Goal: Navigation & Orientation: Find specific page/section

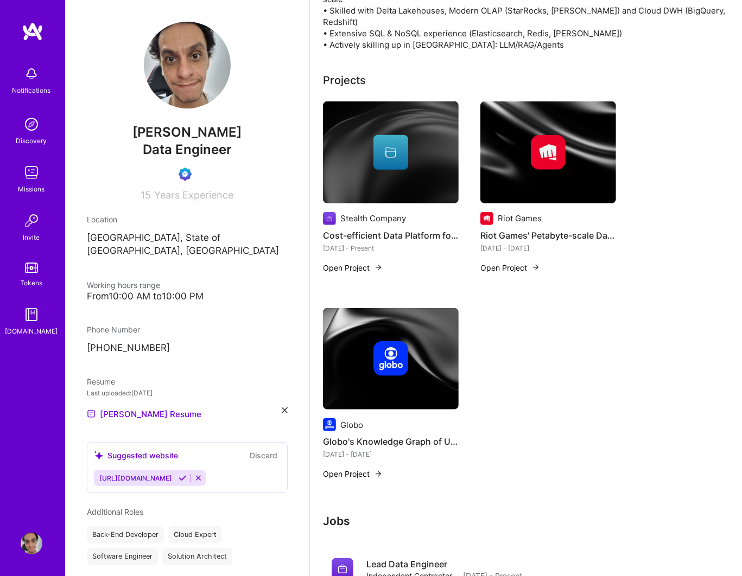
click at [35, 30] on img at bounding box center [33, 32] width 22 height 20
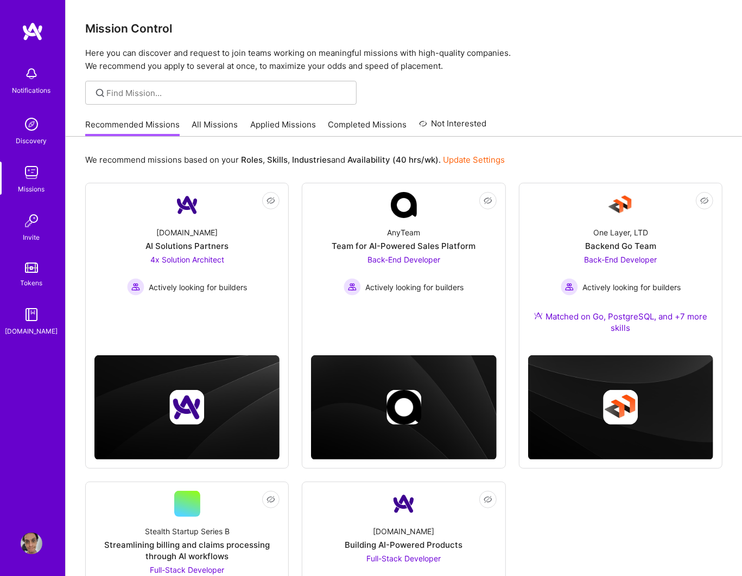
click at [220, 130] on link "All Missions" at bounding box center [215, 128] width 46 height 18
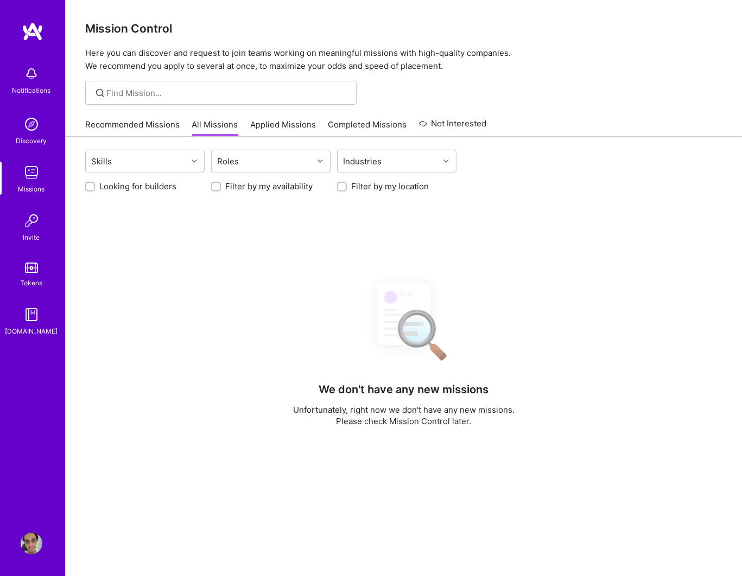
click at [264, 132] on link "Applied Missions" at bounding box center [283, 128] width 66 height 18
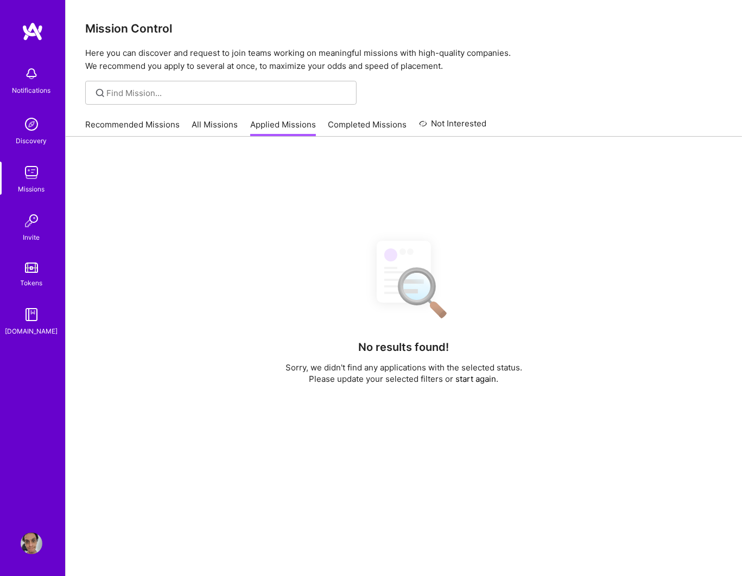
click at [336, 127] on link "Completed Missions" at bounding box center [367, 128] width 79 height 18
click at [308, 132] on link "Applied Missions" at bounding box center [283, 128] width 66 height 18
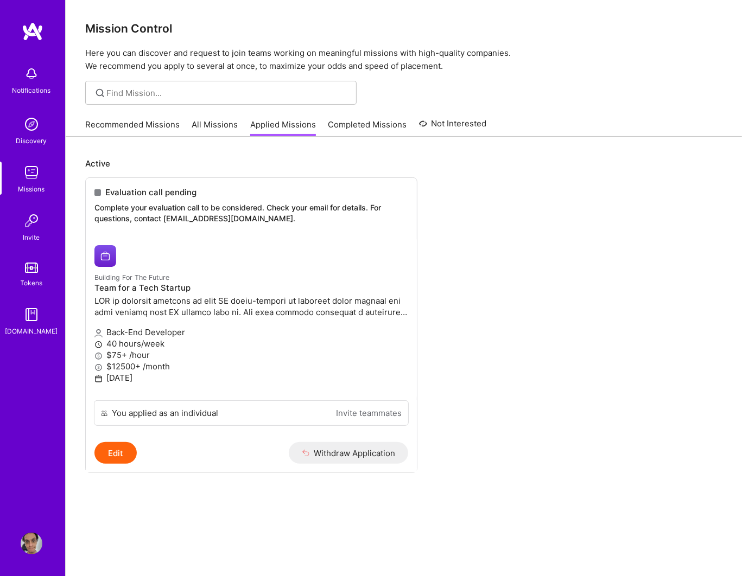
click at [353, 132] on link "Completed Missions" at bounding box center [367, 128] width 79 height 18
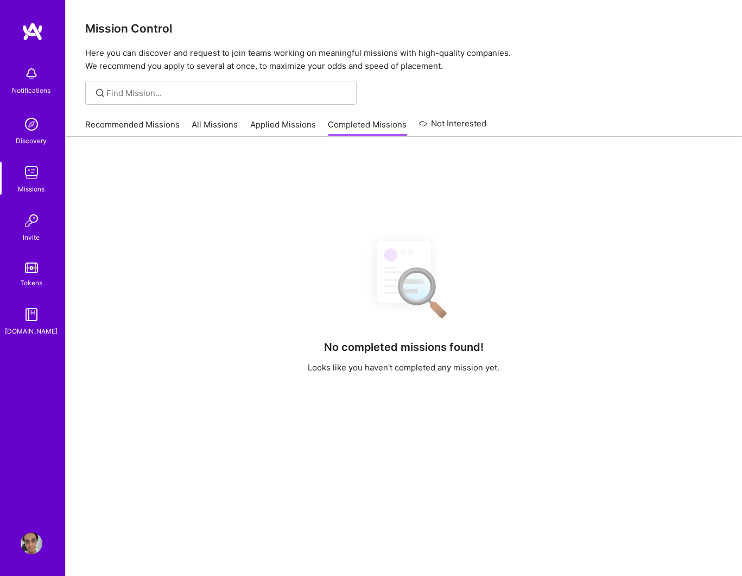
click at [462, 121] on link "Not Interested" at bounding box center [453, 127] width 68 height 20
click at [207, 130] on link "All Missions" at bounding box center [215, 128] width 46 height 18
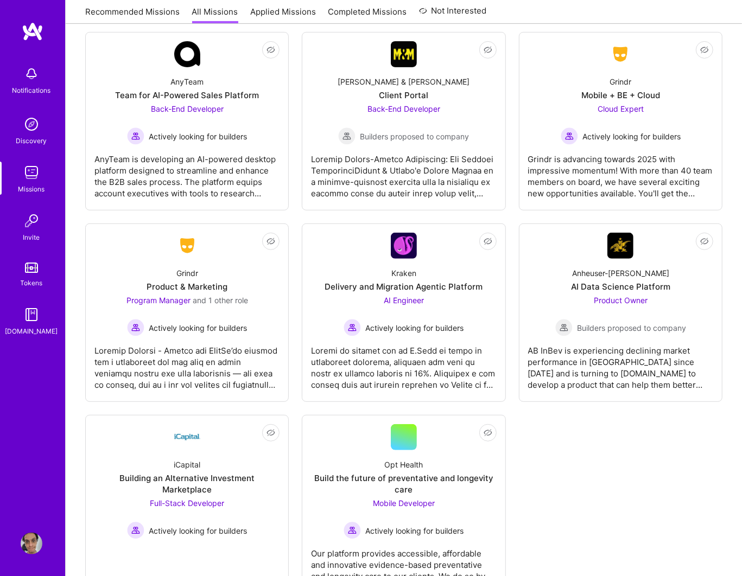
scroll to position [2995, 0]
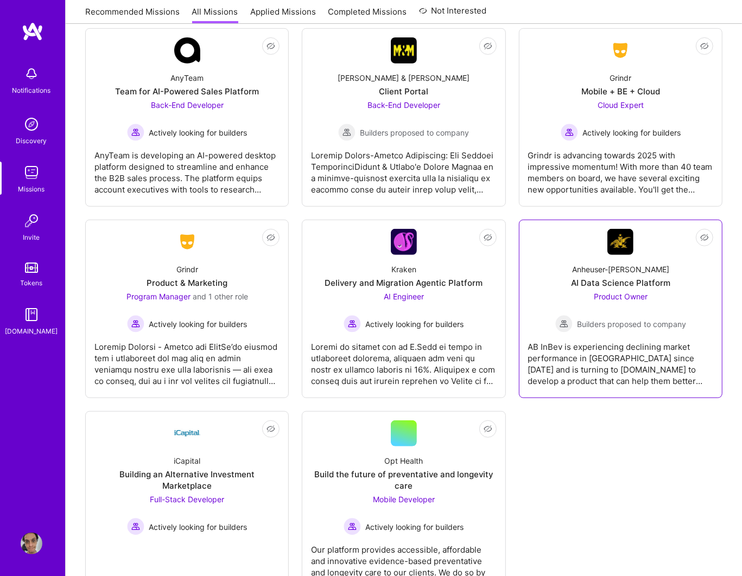
click at [555, 388] on div "Not Interested Anheuser-[PERSON_NAME] Data Science Platform Product Owner Build…" at bounding box center [620, 309] width 203 height 179
click at [36, 177] on img at bounding box center [32, 173] width 22 height 22
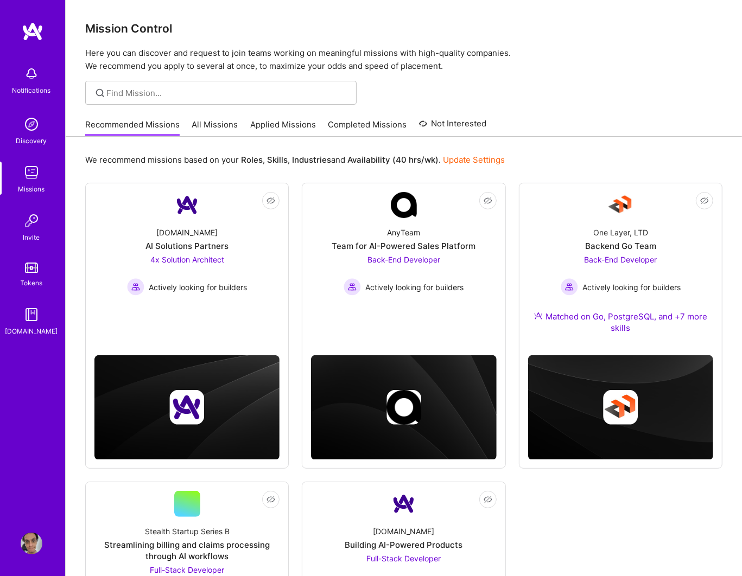
click at [207, 129] on link "All Missions" at bounding box center [215, 128] width 46 height 18
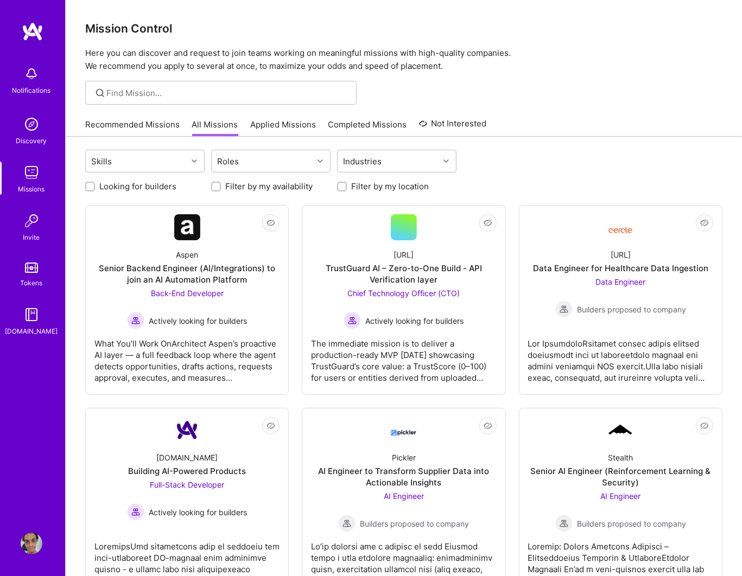
click at [264, 129] on link "Applied Missions" at bounding box center [283, 128] width 66 height 18
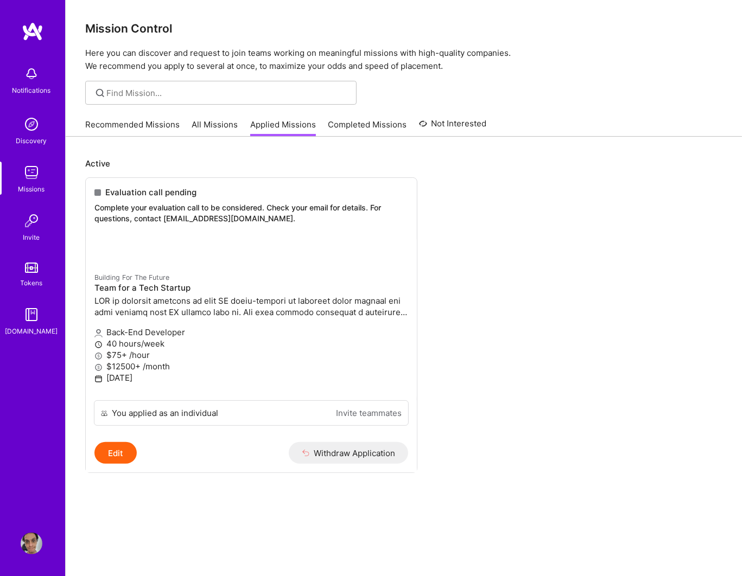
click at [323, 125] on div "Recommended Missions All Missions Applied Missions Completed Missions Not Inter…" at bounding box center [285, 124] width 401 height 23
click at [361, 445] on button "Withdraw Application" at bounding box center [349, 453] width 120 height 22
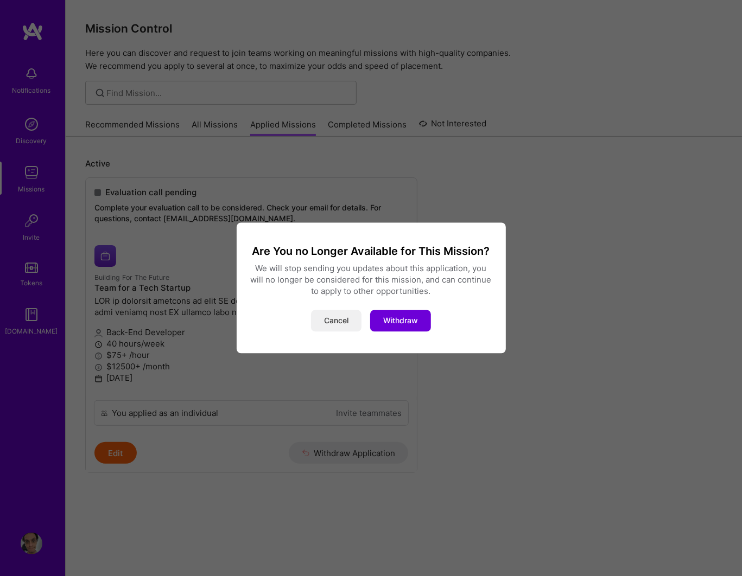
click at [337, 327] on button "Cancel" at bounding box center [336, 321] width 50 height 22
